Goal: Find specific page/section: Locate a particular part of the current website

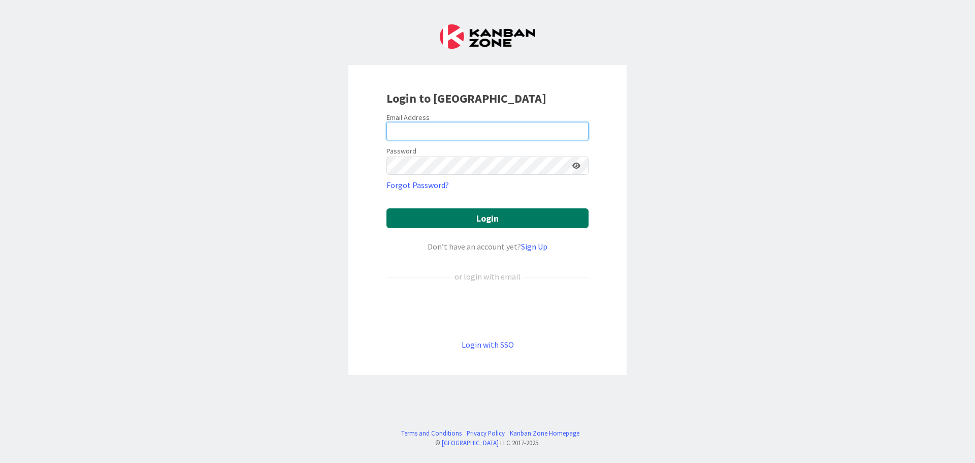
type input "[EMAIL_ADDRESS][DOMAIN_NAME]"
click at [459, 221] on button "Login" at bounding box center [487, 218] width 202 height 20
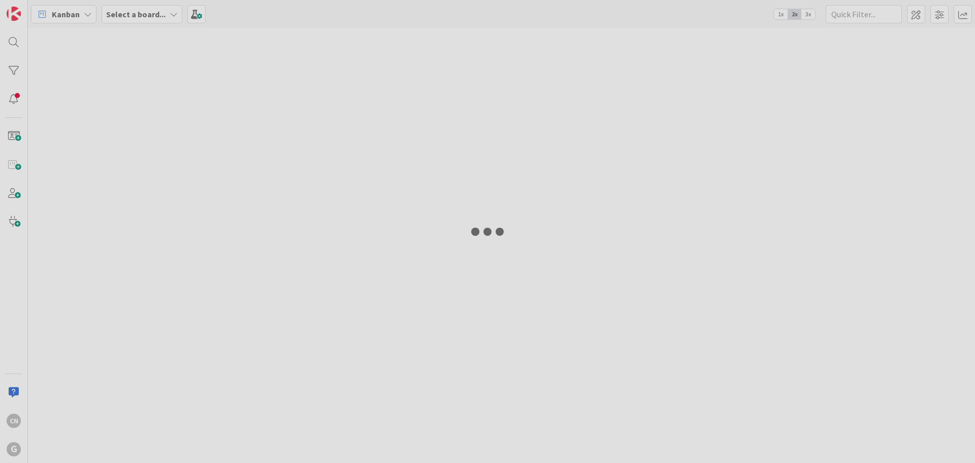
type input "[PERSON_NAME]"
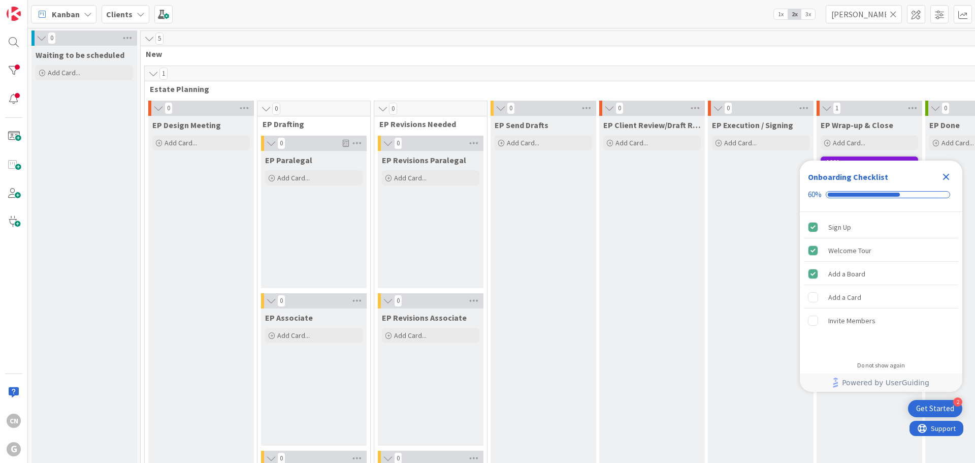
click at [947, 176] on icon "Close Checklist" at bounding box center [946, 177] width 7 height 7
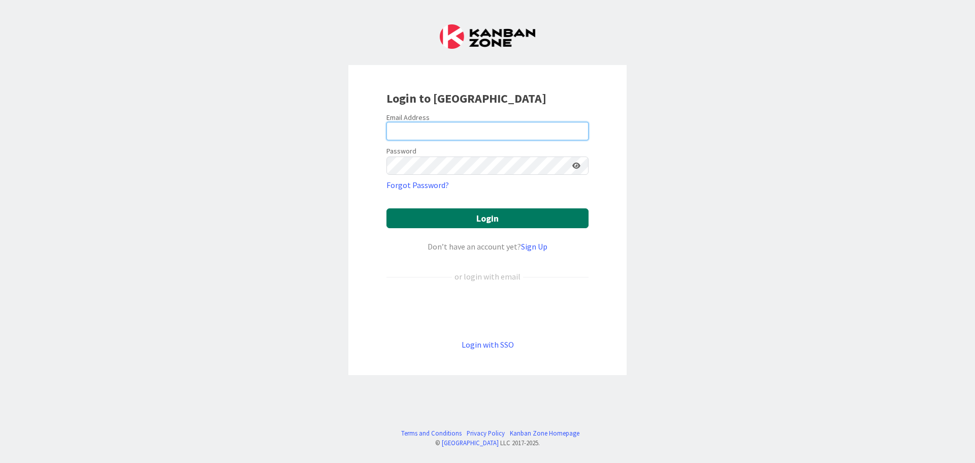
type input "[EMAIL_ADDRESS][DOMAIN_NAME]"
click at [504, 217] on button "Login" at bounding box center [487, 218] width 202 height 20
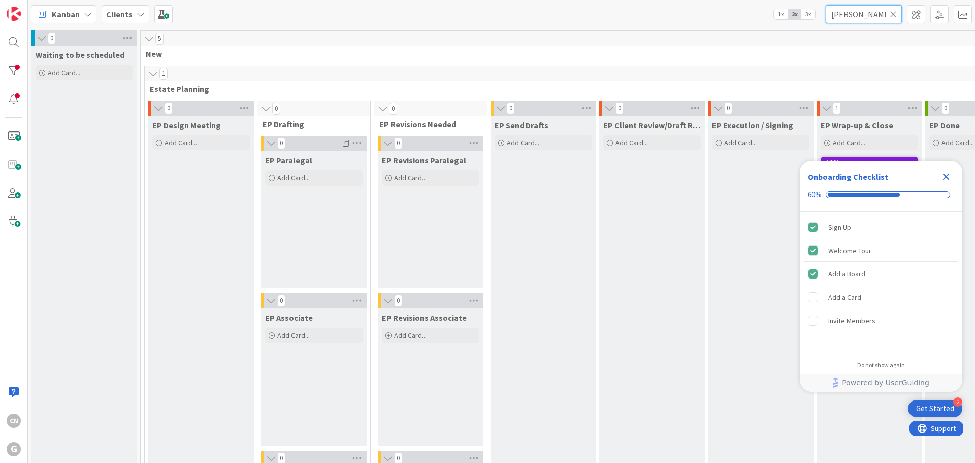
drag, startPoint x: 873, startPoint y: 16, endPoint x: 794, endPoint y: 24, distance: 79.2
click at [794, 24] on div "Kanban Clients 1x 2x 3x [PERSON_NAME]" at bounding box center [501, 14] width 947 height 28
type input "oley"
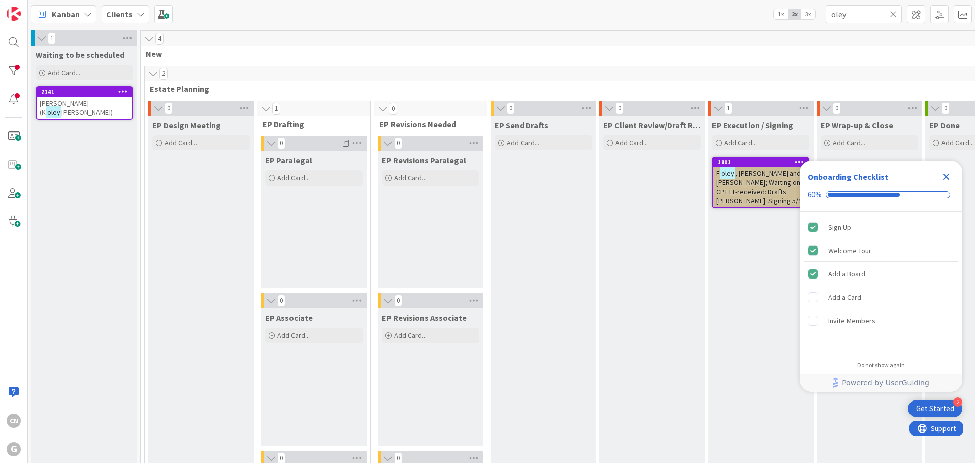
click at [764, 304] on div "EP Execution / Signing Add Card... 1801 F oley , Dennis and Jessica; Waiting on…" at bounding box center [761, 441] width 106 height 650
click at [943, 180] on icon "Close Checklist" at bounding box center [946, 177] width 12 height 12
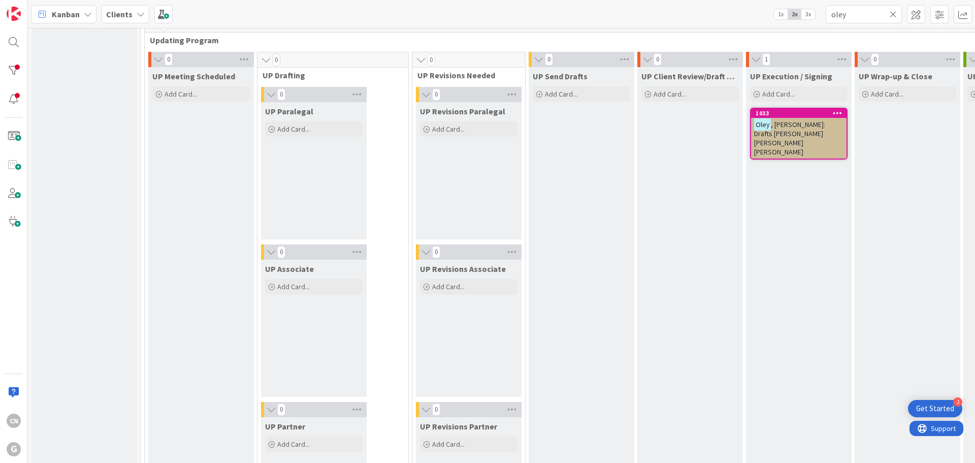
scroll to position [1472, 0]
click at [754, 125] on span ", Arlene J.: Drafts Cindy Chris Brad" at bounding box center [789, 137] width 71 height 37
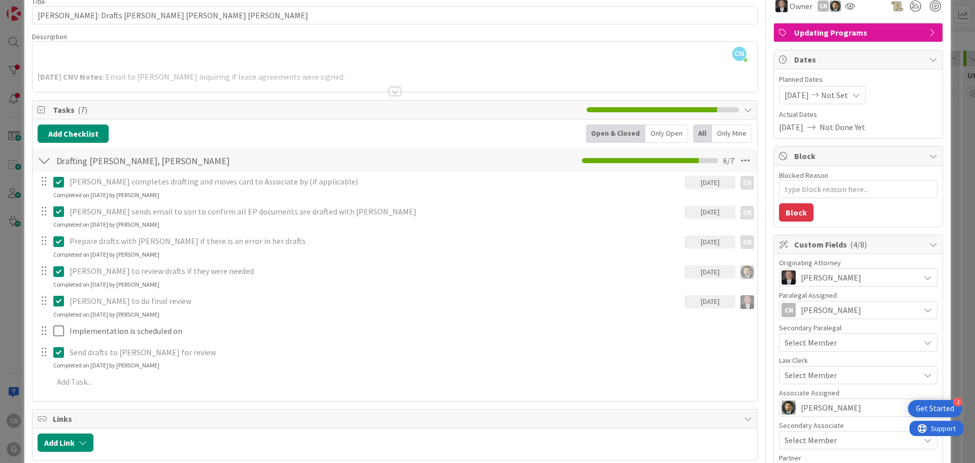
scroll to position [51, 0]
click at [239, 55] on div "CN Cindy Negron Vitilio just joined 2025-07-10 CNV Notes : Email to Brett inqui…" at bounding box center [395, 66] width 725 height 50
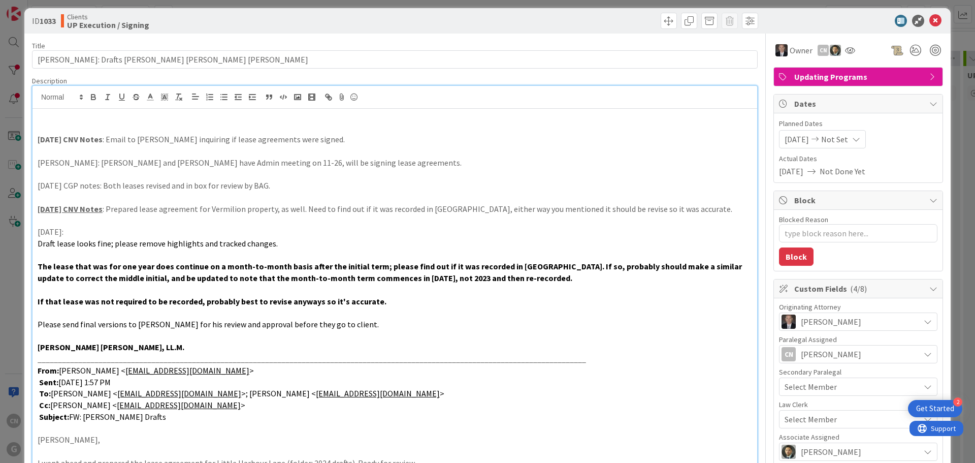
scroll to position [0, 0]
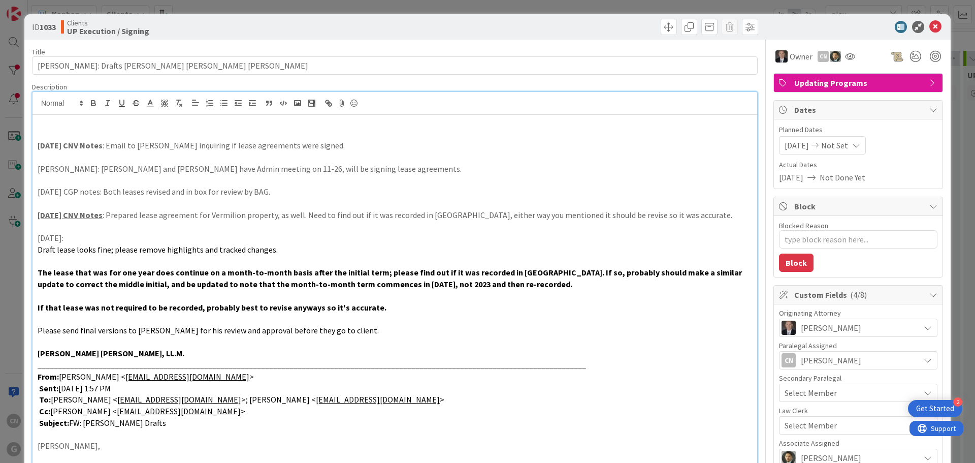
type textarea "x"
click at [60, 134] on p at bounding box center [395, 134] width 714 height 12
drag, startPoint x: 111, startPoint y: 136, endPoint x: 11, endPoint y: 133, distance: 99.6
click at [11, 133] on div "ID 1033 Clients UP Execution / Signing Title 40 / 128 Oley, Arlene J.: Drafts C…" at bounding box center [487, 231] width 975 height 463
click at [90, 105] on icon "button" at bounding box center [93, 103] width 9 height 9
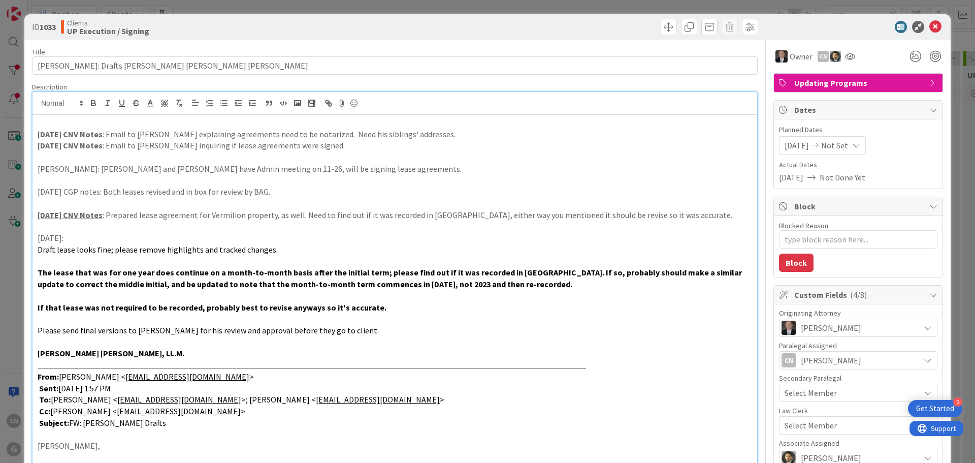
click at [312, 188] on p "11/7/24 CGP notes: Both leases revised and in box for review by BAG." at bounding box center [395, 192] width 714 height 12
type textarea "x"
click at [929, 27] on icon at bounding box center [935, 27] width 12 height 12
